Goal: Task Accomplishment & Management: Manage account settings

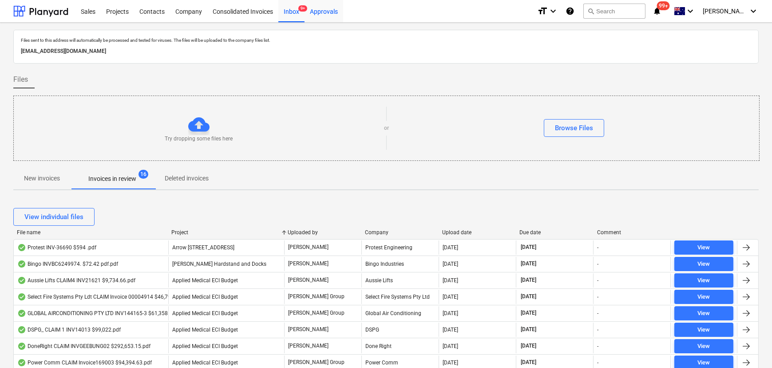
click at [311, 14] on div "Approvals" at bounding box center [324, 11] width 39 height 23
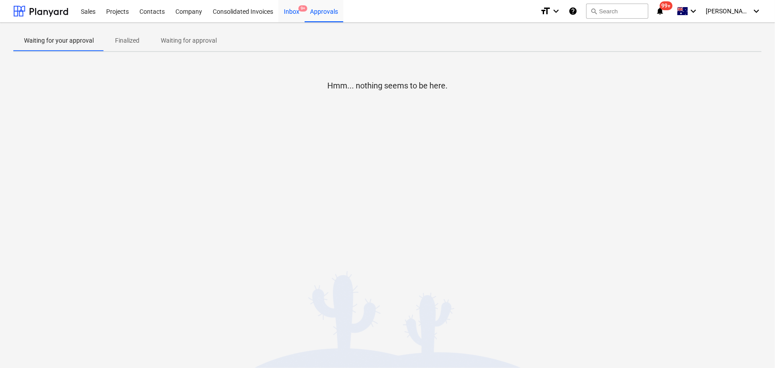
click at [296, 11] on div "Inbox 9+" at bounding box center [291, 11] width 26 height 23
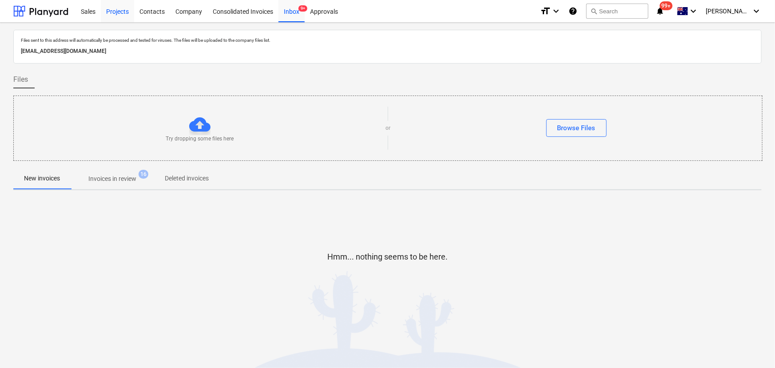
click at [111, 10] on div "Projects" at bounding box center [117, 11] width 33 height 23
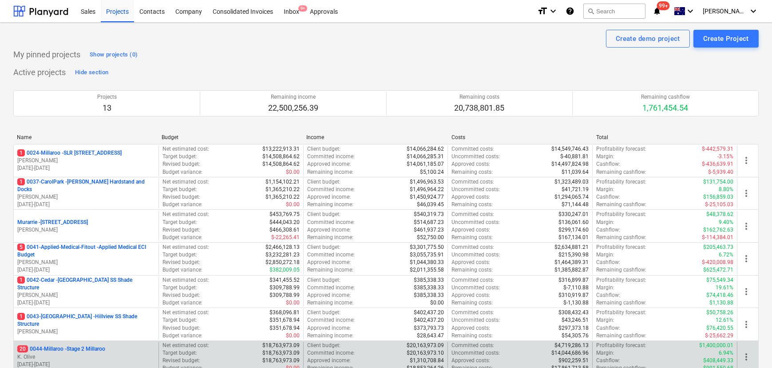
click at [100, 352] on p "20 0044-Millaroo - Stage 2 Millaroo" at bounding box center [61, 349] width 88 height 8
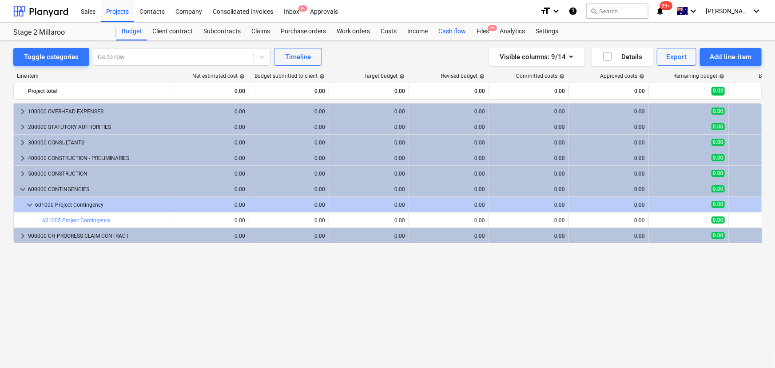
click at [447, 32] on div "Cash flow" at bounding box center [452, 32] width 38 height 18
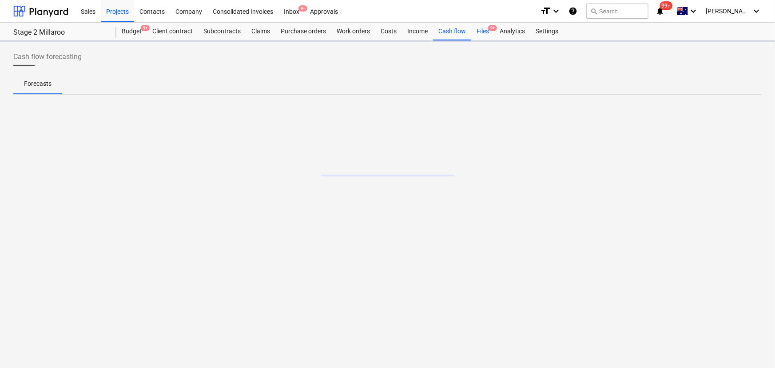
click at [483, 28] on div "Files 9+" at bounding box center [482, 32] width 23 height 18
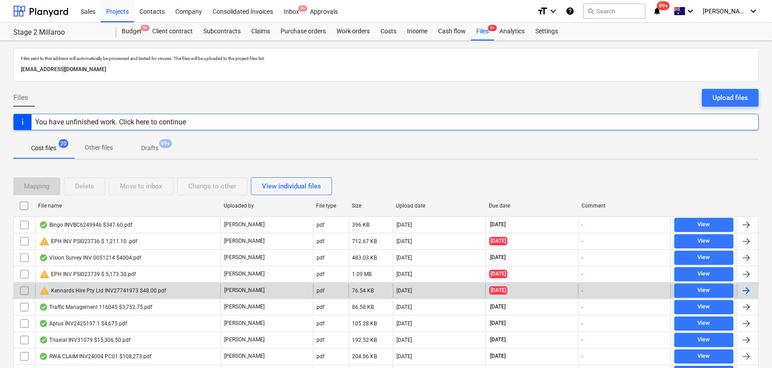
click at [114, 291] on div "warning Kennards Hire Pty Ltd INV27741973 $48.00.pdf" at bounding box center [102, 290] width 127 height 11
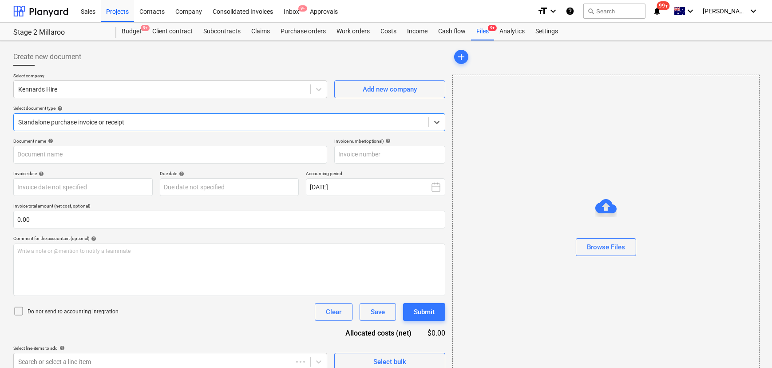
type input "27741973"
type input "[DATE]"
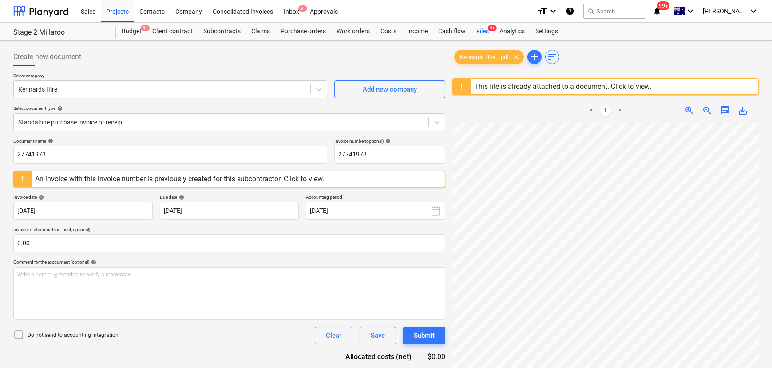
scroll to position [9, 28]
click at [569, 89] on div "This file is already attached to a document. Click to view." at bounding box center [562, 86] width 177 height 8
click at [195, 8] on div "Company" at bounding box center [188, 11] width 37 height 23
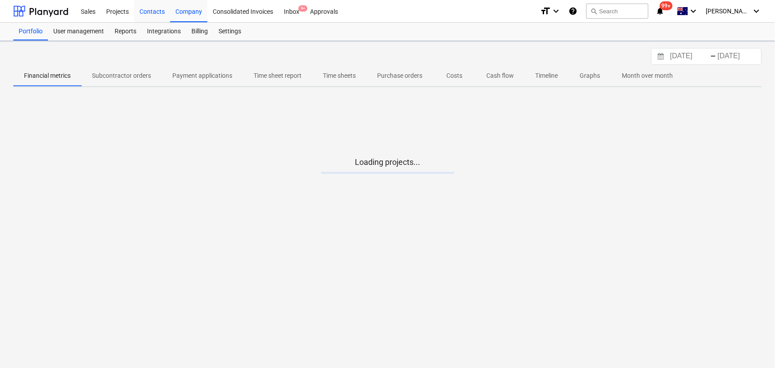
click at [149, 10] on div "Contacts" at bounding box center [152, 11] width 36 height 23
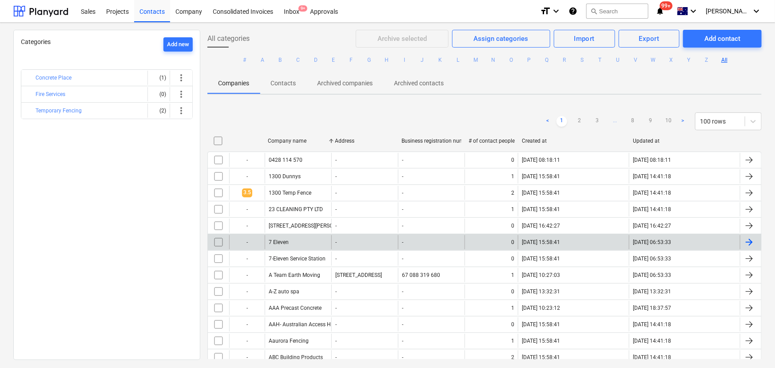
click at [436, 62] on button "K" at bounding box center [440, 60] width 11 height 11
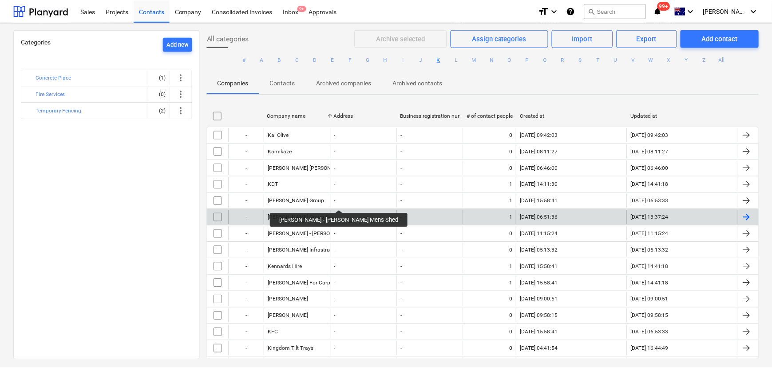
scroll to position [64, 0]
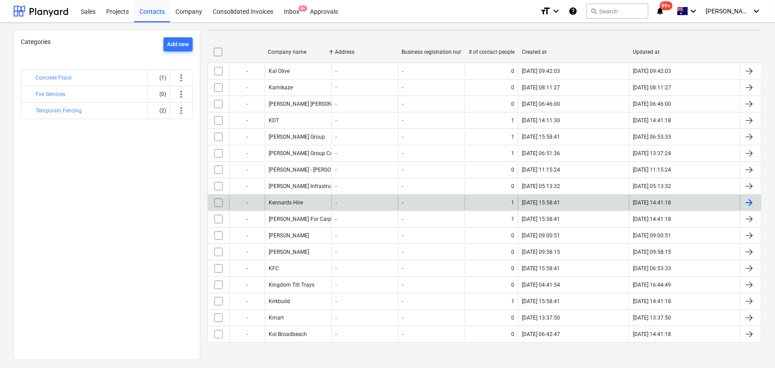
click at [317, 202] on div "Kennards Hire" at bounding box center [298, 202] width 67 height 14
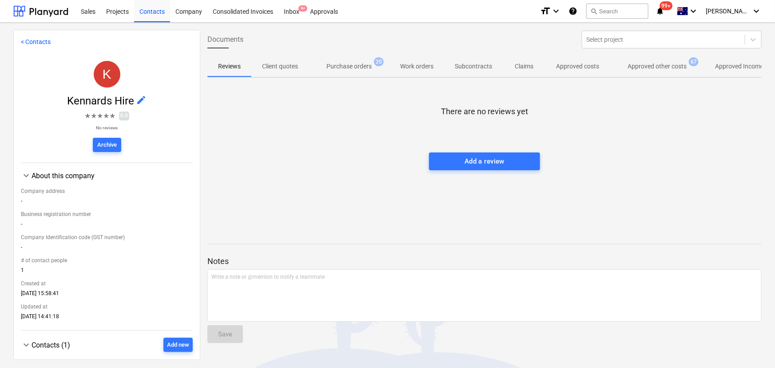
click at [643, 71] on p "Approved other costs" at bounding box center [656, 66] width 59 height 9
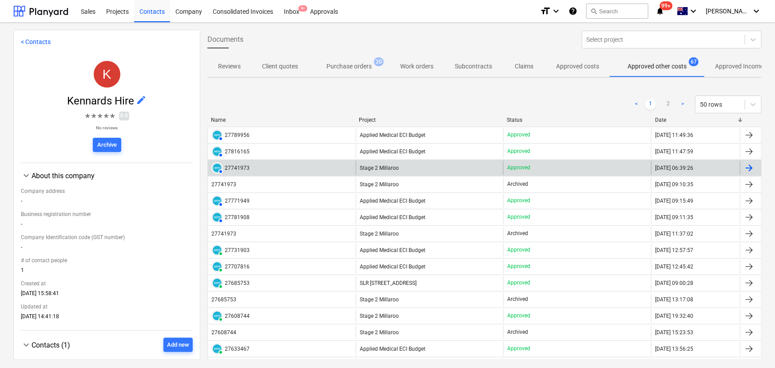
click at [271, 168] on div "AUTHORISED 27741973" at bounding box center [282, 168] width 148 height 14
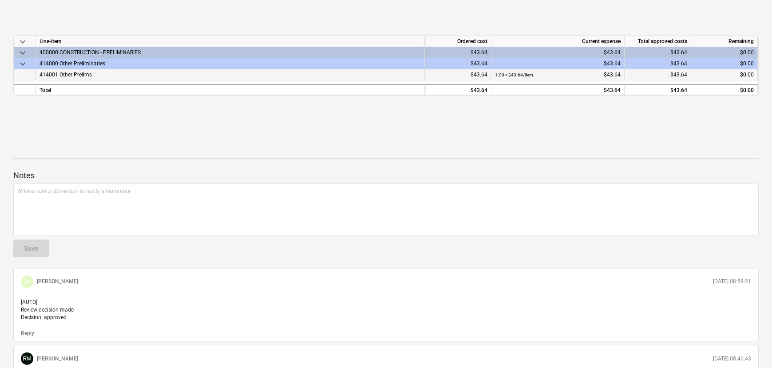
scroll to position [80, 0]
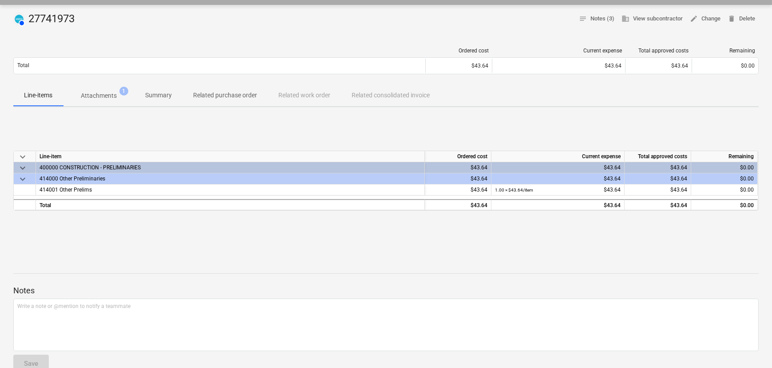
click at [101, 95] on p "Attachments" at bounding box center [99, 95] width 36 height 9
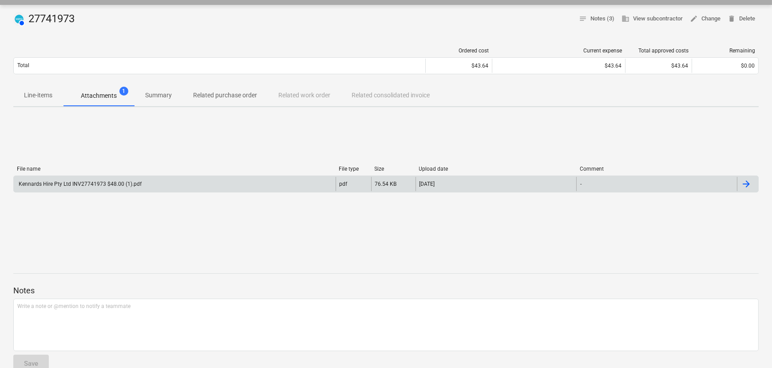
click at [90, 181] on div "Kennards Hire Pty Ltd INV27741973 $48.00 (1).pdf" at bounding box center [79, 184] width 124 height 6
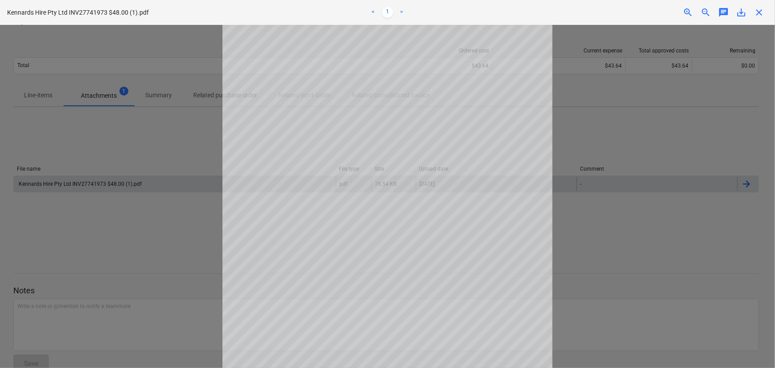
click at [757, 14] on span "close" at bounding box center [758, 12] width 11 height 11
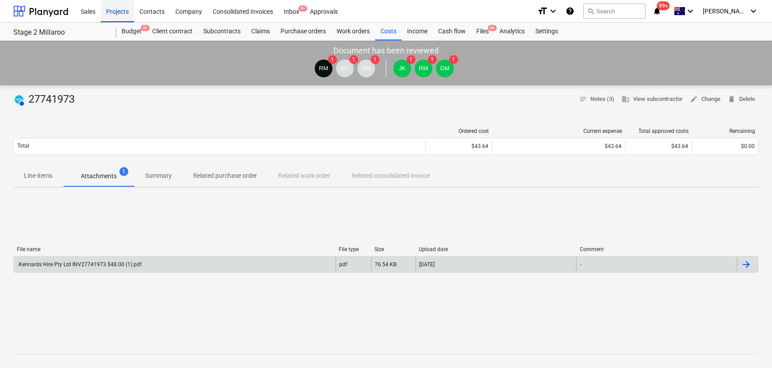
click at [129, 8] on div "Projects" at bounding box center [117, 11] width 33 height 23
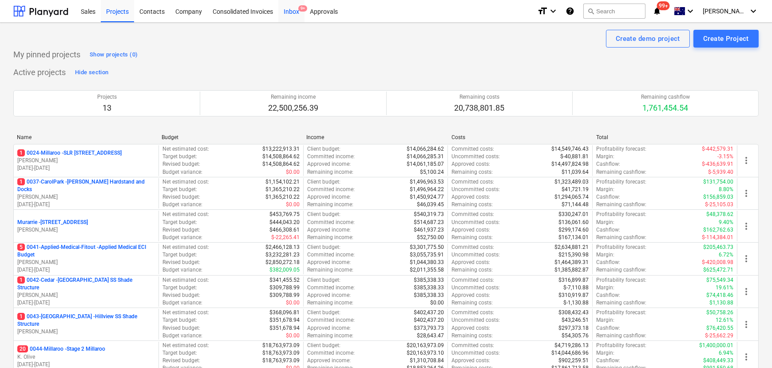
click at [297, 14] on div "Inbox 9+" at bounding box center [291, 11] width 26 height 23
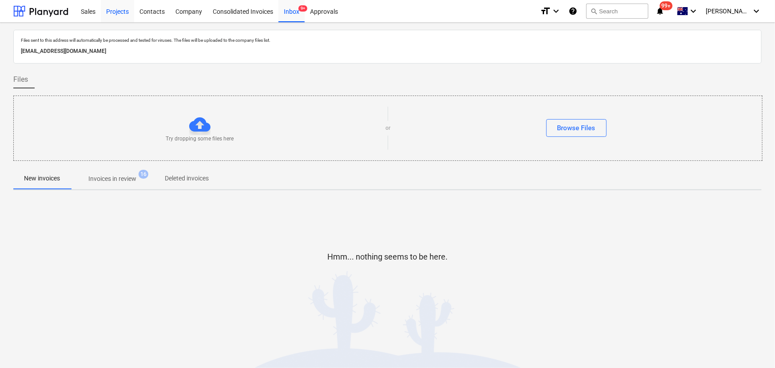
click at [115, 14] on div "Projects" at bounding box center [117, 11] width 33 height 23
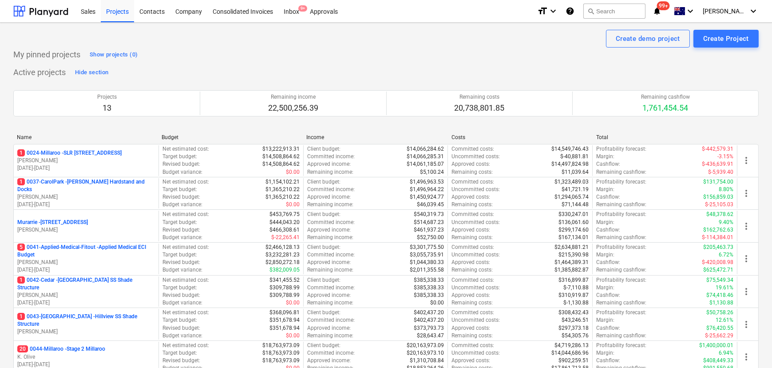
scroll to position [121, 0]
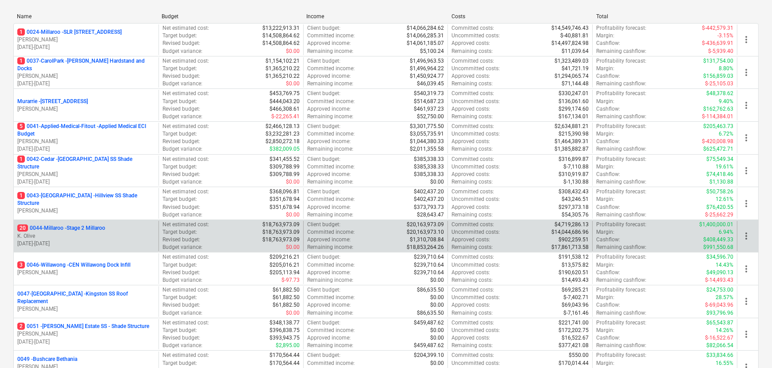
click at [88, 224] on p "20 0044-Millaroo - Stage 2 Millaroo" at bounding box center [61, 228] width 88 height 8
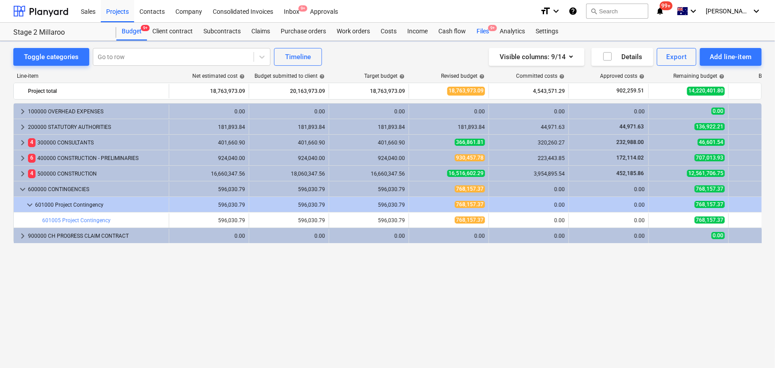
click at [483, 30] on div "Files 9+" at bounding box center [482, 32] width 23 height 18
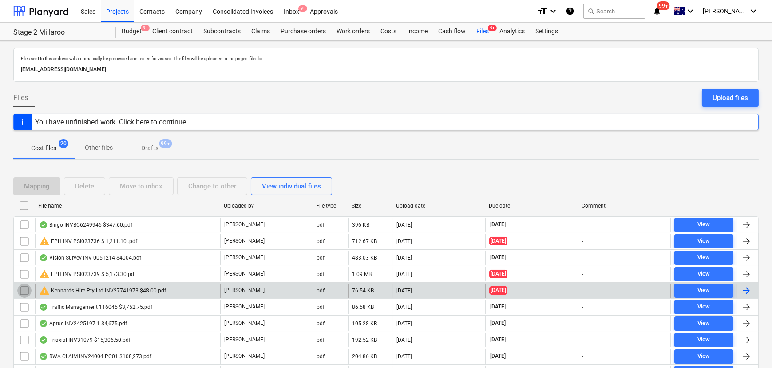
click at [26, 289] on input "checkbox" at bounding box center [24, 290] width 14 height 14
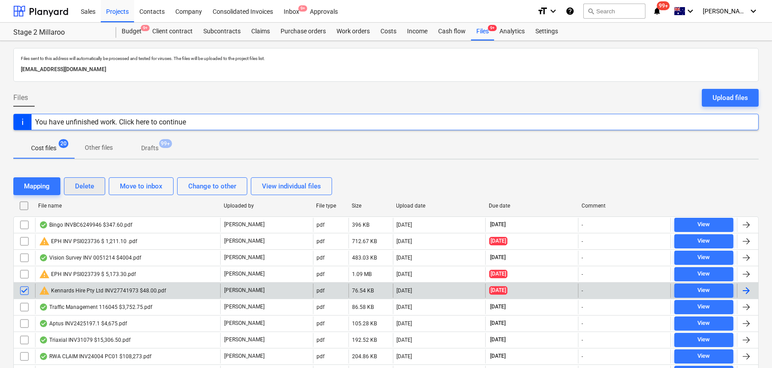
click at [89, 183] on div "Delete" at bounding box center [84, 186] width 19 height 12
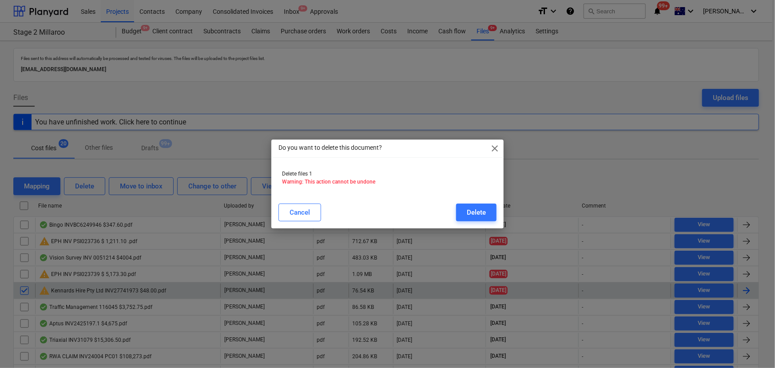
click at [479, 209] on div "Delete" at bounding box center [476, 212] width 19 height 12
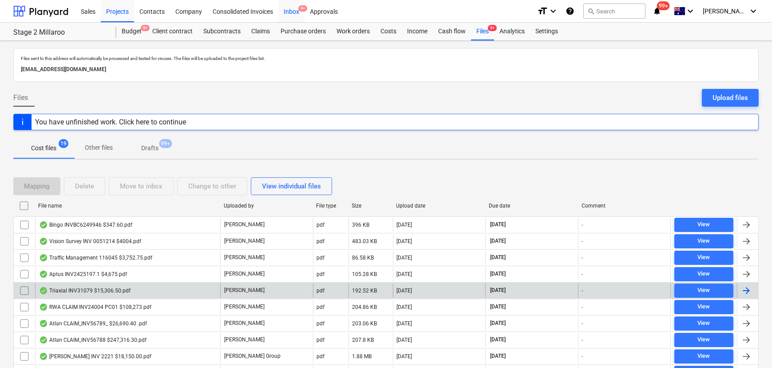
click at [295, 7] on div "Inbox 9+" at bounding box center [291, 11] width 26 height 23
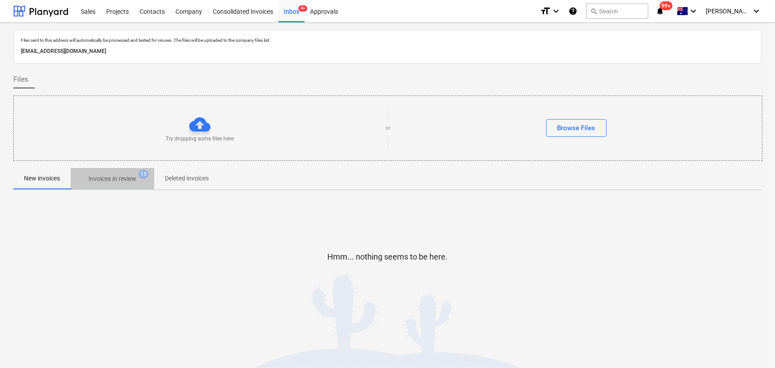
click at [116, 184] on span "Invoices in review 15" at bounding box center [112, 178] width 83 height 16
